Goal: Browse casually: Explore the website without a specific task or goal

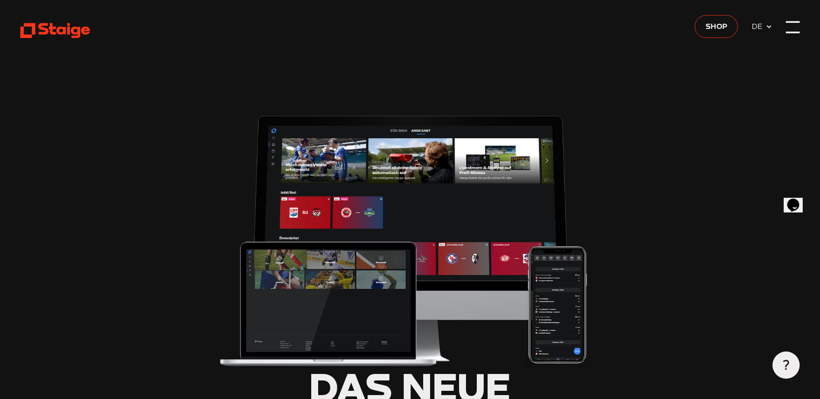
click at [790, 30] on div at bounding box center [791, 26] width 13 height 13
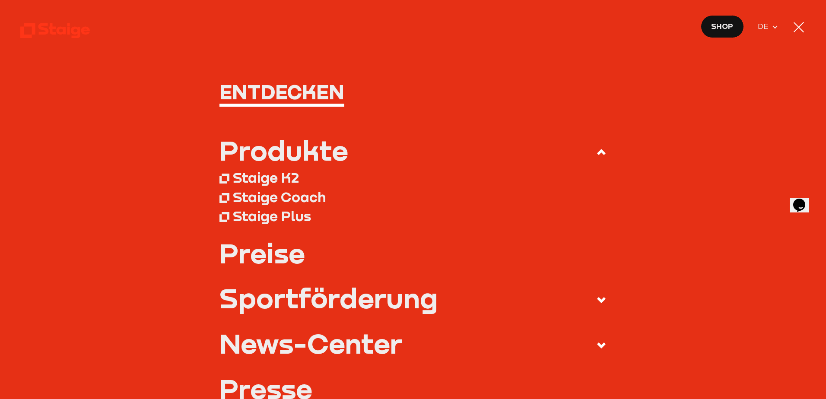
click at [798, 27] on div at bounding box center [799, 27] width 10 height 10
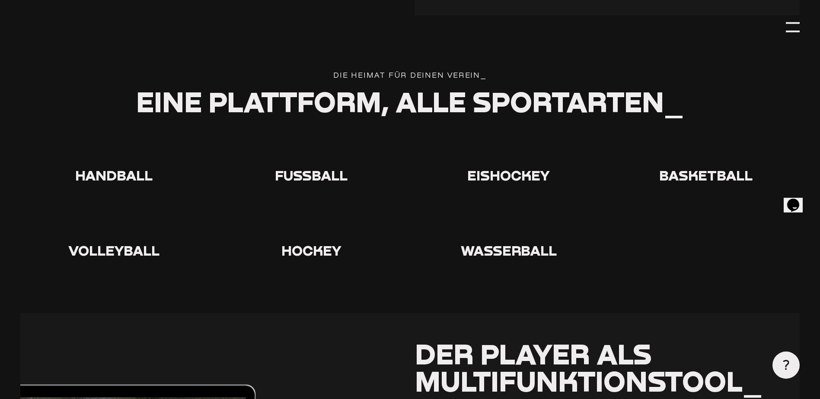
scroll to position [1642, 0]
click at [298, 242] on span "Hockey" at bounding box center [311, 250] width 60 height 17
click at [297, 210] on use at bounding box center [297, 210] width 0 height 0
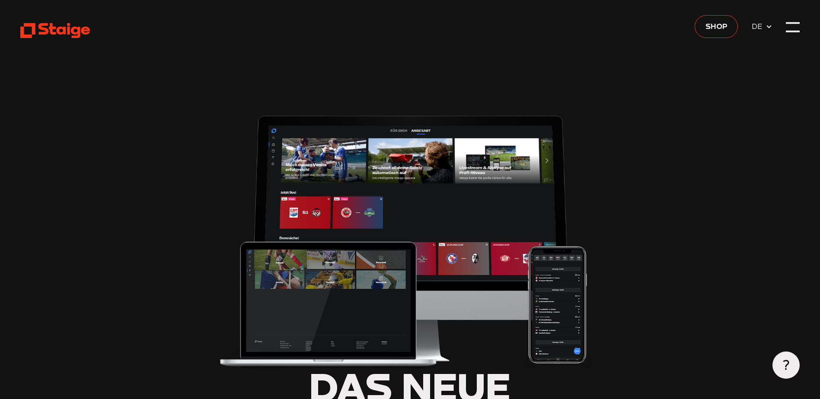
scroll to position [1642, 0]
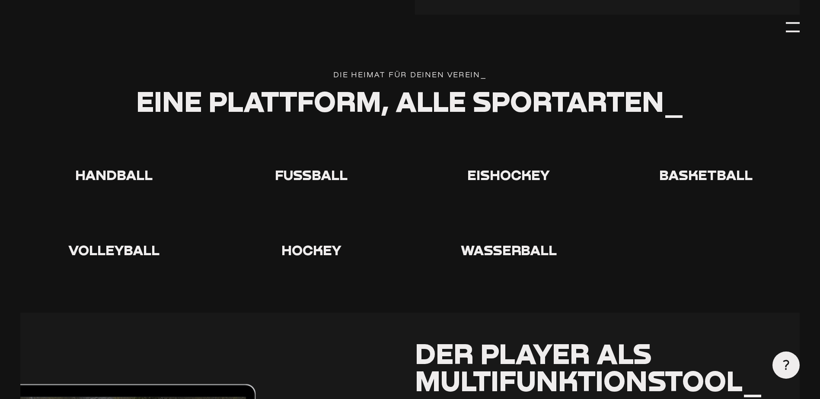
type input "0.8"
click at [505, 136] on icon at bounding box center [509, 150] width 28 height 28
click at [495, 136] on use at bounding box center [495, 136] width 0 height 0
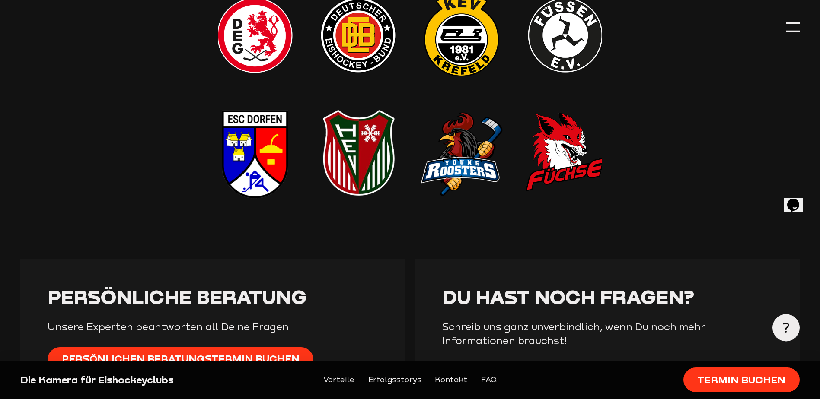
scroll to position [2506, 0]
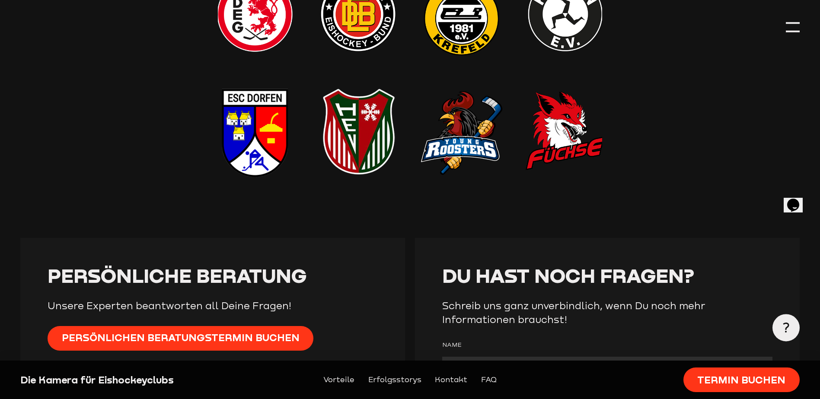
click at [566, 104] on img at bounding box center [410, 73] width 384 height 219
click at [555, 105] on img at bounding box center [410, 73] width 384 height 219
click at [559, 105] on img at bounding box center [410, 73] width 384 height 219
click at [560, 105] on img at bounding box center [410, 73] width 384 height 219
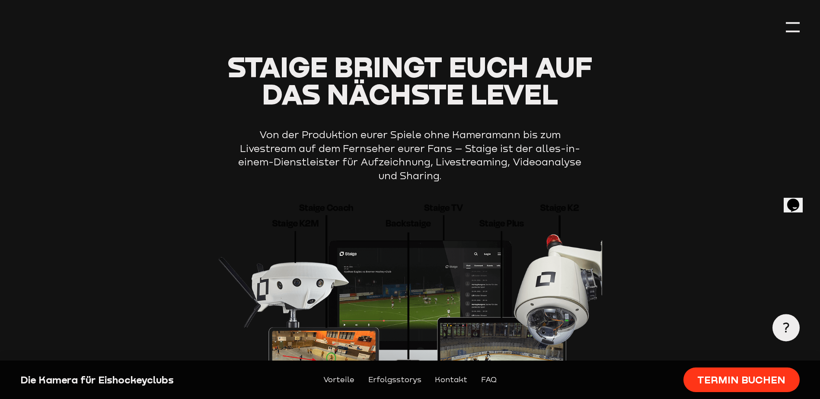
scroll to position [1642, 0]
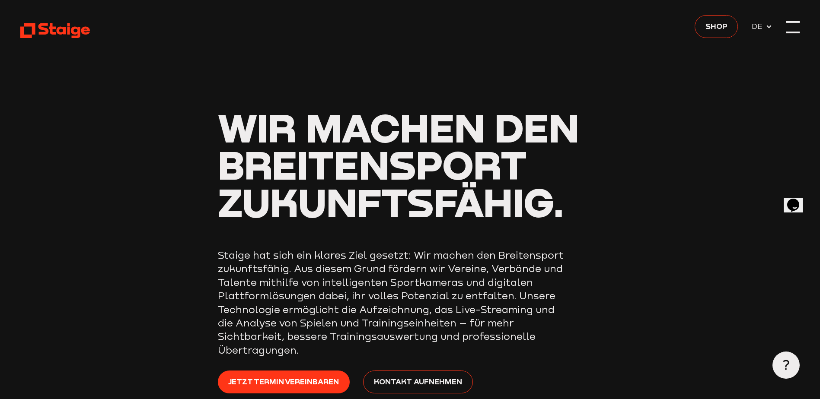
click at [795, 31] on div at bounding box center [791, 26] width 13 height 13
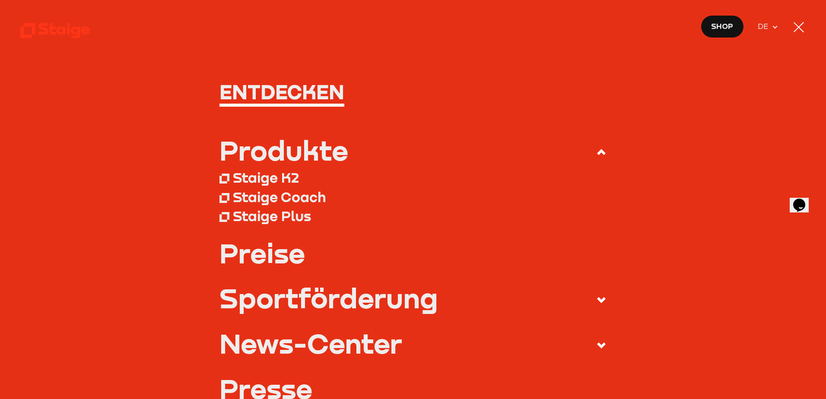
click at [798, 29] on div at bounding box center [799, 27] width 10 height 10
